Goal: Register for event/course

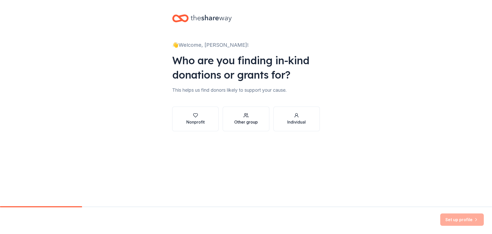
click at [252, 119] on div "Other group" at bounding box center [246, 122] width 24 height 6
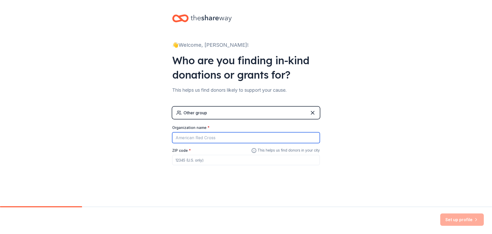
click at [243, 136] on input "Organization name *" at bounding box center [246, 137] width 148 height 11
type input "City of [GEOGRAPHIC_DATA]"
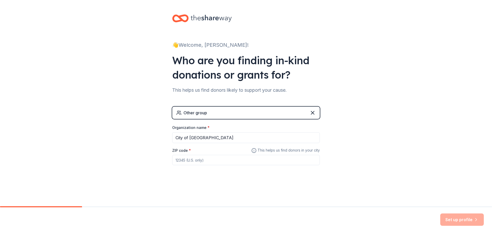
click at [229, 162] on input "ZIP code *" at bounding box center [246, 160] width 148 height 10
type input "25951"
click at [457, 219] on button "Set up profile" at bounding box center [462, 219] width 44 height 12
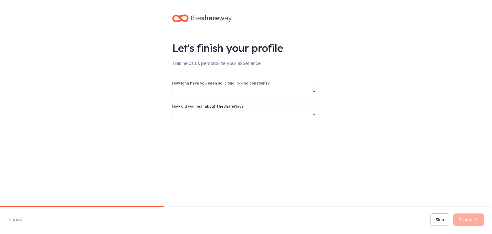
click at [282, 92] on button "button" at bounding box center [246, 91] width 148 height 11
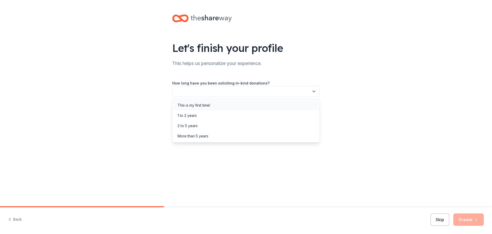
click at [198, 105] on div "This is my first time!" at bounding box center [194, 105] width 33 height 6
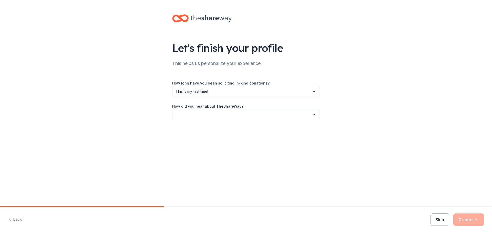
click at [228, 112] on button "button" at bounding box center [246, 114] width 148 height 11
click at [197, 139] on div "Online search" at bounding box center [189, 138] width 23 height 6
drag, startPoint x: 471, startPoint y: 219, endPoint x: 443, endPoint y: 193, distance: 38.3
click at [470, 219] on button "Create" at bounding box center [469, 219] width 31 height 12
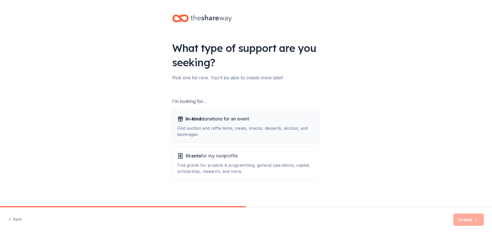
click at [244, 128] on div "Find auction and raffle items, meals, snacks, desserts, alcohol, and beverages." at bounding box center [245, 131] width 137 height 12
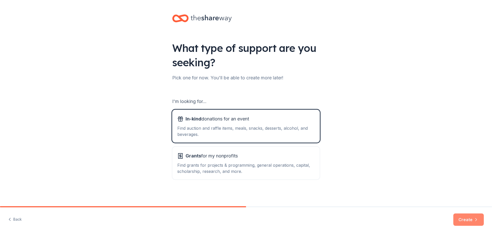
drag, startPoint x: 461, startPoint y: 219, endPoint x: 461, endPoint y: 215, distance: 4.9
click at [461, 219] on button "Create" at bounding box center [469, 219] width 31 height 12
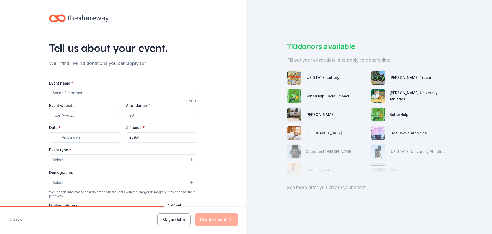
click at [97, 94] on input "Event name *" at bounding box center [123, 93] width 148 height 10
type input "Employee Giveaway"
click at [138, 116] on input "Attendance *" at bounding box center [161, 115] width 71 height 10
type input "2"
type input "40"
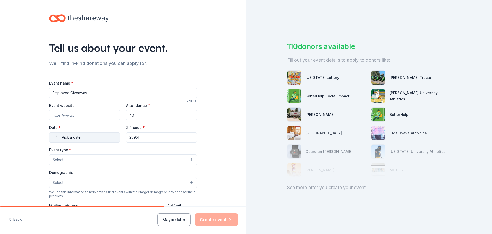
click at [104, 135] on button "Pick a date" at bounding box center [84, 137] width 71 height 10
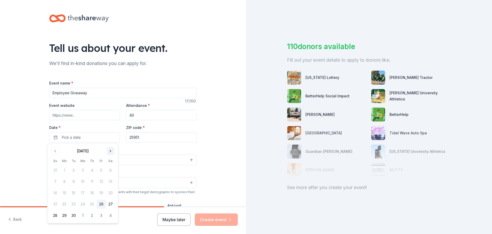
click at [112, 151] on button "Go to next month" at bounding box center [110, 150] width 7 height 7
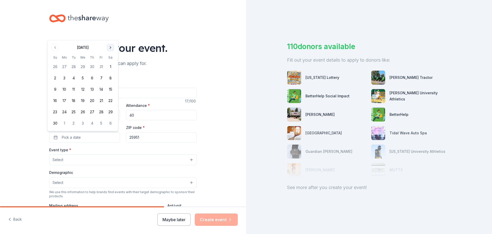
click at [110, 47] on button "Go to next month" at bounding box center [110, 47] width 7 height 7
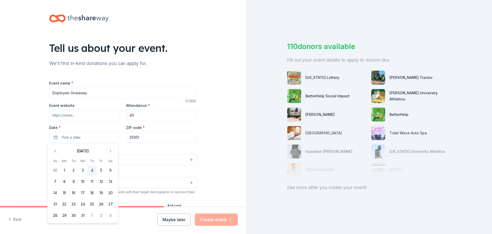
click at [92, 170] on button "4" at bounding box center [91, 169] width 9 height 9
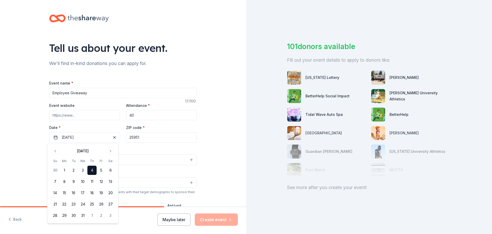
click at [149, 149] on div "Event type * Select" at bounding box center [123, 155] width 148 height 19
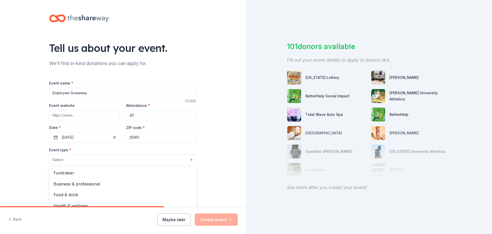
click at [106, 160] on button "Select" at bounding box center [123, 159] width 148 height 11
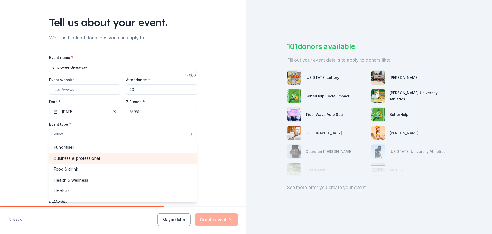
click at [101, 158] on span "Business & professional" at bounding box center [123, 158] width 139 height 7
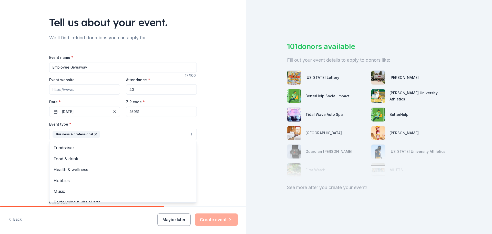
click at [205, 140] on div "Tell us about your event. We'll find in-kind donations you can apply for. Event…" at bounding box center [123, 145] width 246 height 342
click at [152, 136] on button "Business & professional" at bounding box center [123, 133] width 148 height 11
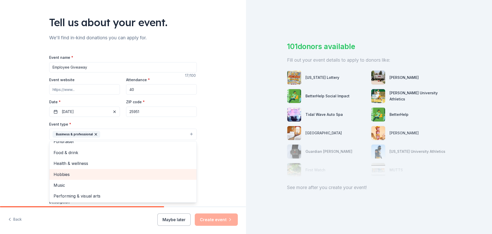
click at [107, 174] on span "Hobbies" at bounding box center [123, 174] width 139 height 7
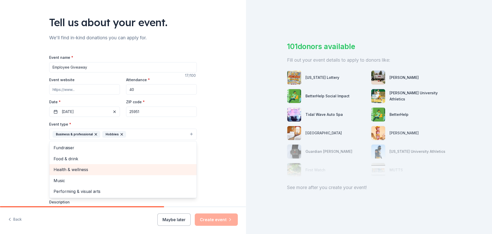
scroll to position [51, 0]
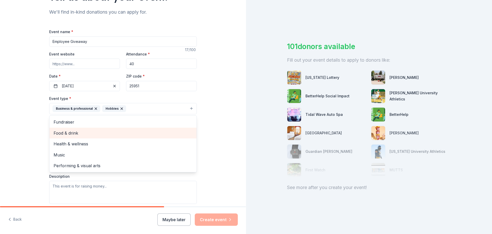
click at [81, 134] on span "Food & drink" at bounding box center [123, 132] width 139 height 7
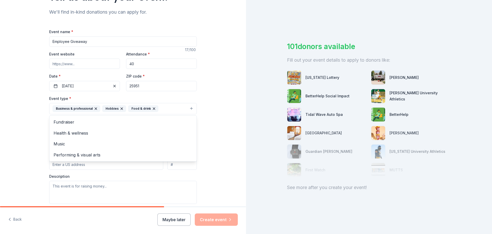
click at [206, 135] on div "Tell us about your event. We'll find in-kind donations you can apply for. Event…" at bounding box center [123, 120] width 246 height 342
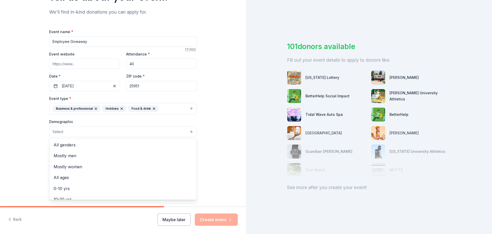
click at [146, 133] on button "Select" at bounding box center [123, 131] width 148 height 11
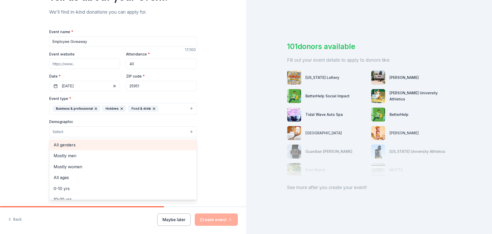
click at [123, 146] on span "All genders" at bounding box center [123, 144] width 139 height 7
click at [133, 151] on span "20-30 yrs" at bounding box center [123, 148] width 139 height 7
click at [120, 150] on span "30-40 yrs" at bounding box center [123, 148] width 139 height 7
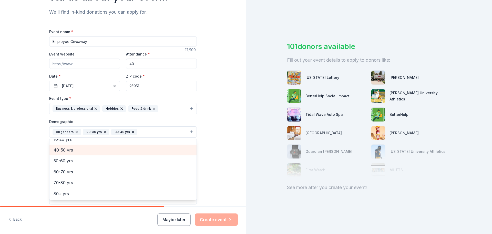
click at [118, 149] on span "40-50 yrs" at bounding box center [123, 149] width 139 height 7
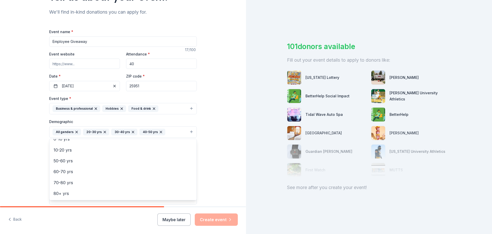
click at [207, 150] on div "Tell us about your event. We'll find in-kind donations you can apply for. Event…" at bounding box center [123, 120] width 246 height 342
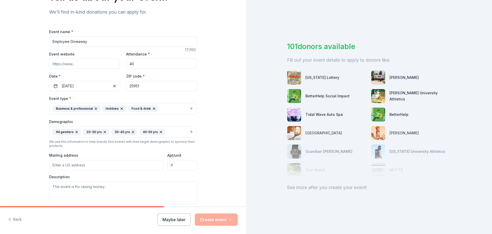
scroll to position [77, 0]
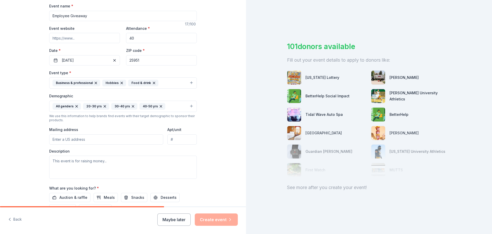
click at [122, 139] on input "Mailing address" at bounding box center [106, 139] width 114 height 10
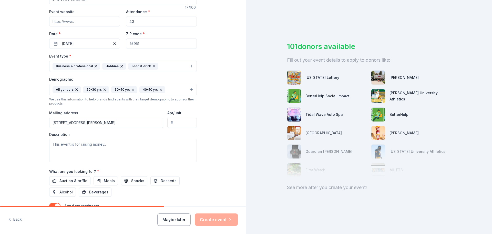
scroll to position [103, 0]
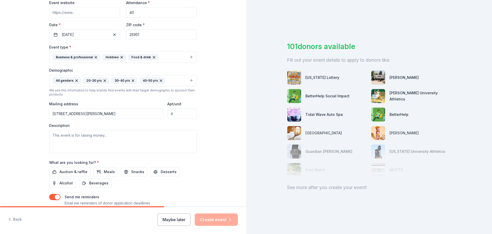
click at [109, 115] on input "[STREET_ADDRESS][PERSON_NAME]" at bounding box center [106, 113] width 114 height 10
type input "[STREET_ADDRESS][PERSON_NAME][PERSON_NAME]"
click at [110, 135] on textarea at bounding box center [123, 141] width 148 height 23
click at [129, 136] on textarea "This event is a chance to give back to eployees for their hard work" at bounding box center [123, 141] width 148 height 23
click at [127, 136] on textarea "This event is a chance to give back to eployees for their hard work" at bounding box center [123, 141] width 148 height 23
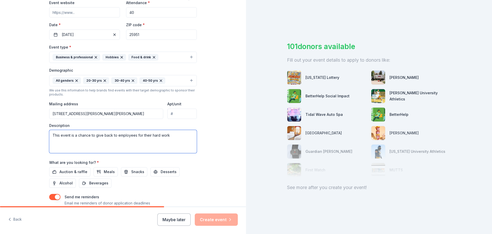
click at [174, 139] on textarea "This event is a chance to give back to employees for their hard work" at bounding box center [123, 141] width 148 height 23
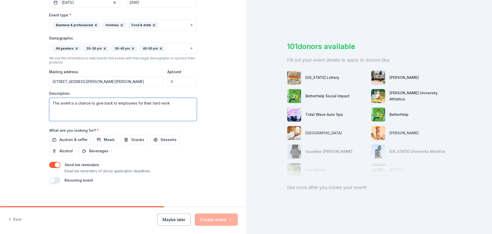
scroll to position [136, 0]
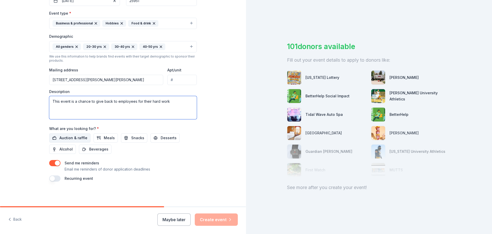
type textarea "This event is a chance to give back to employees for their hard work"
click at [73, 136] on span "Auction & raffle" at bounding box center [73, 138] width 28 height 6
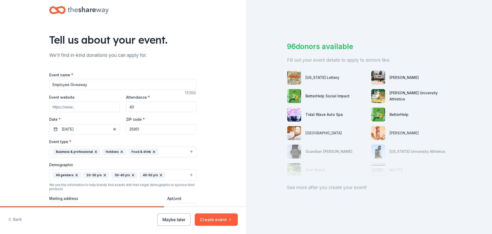
scroll to position [0, 0]
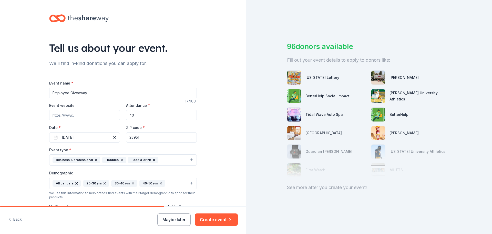
click at [75, 93] on input "Employee Giveaway" at bounding box center [123, 93] width 148 height 10
type input "Employee Give away"
drag, startPoint x: 94, startPoint y: 94, endPoint x: 34, endPoint y: 94, distance: 60.0
click at [34, 94] on div "Tell us about your event. We'll find in-kind donations you can apply for. Event…" at bounding box center [123, 171] width 246 height 342
type input "City of [PERSON_NAME] employee give away"
